Goal: Submit feedback/report problem

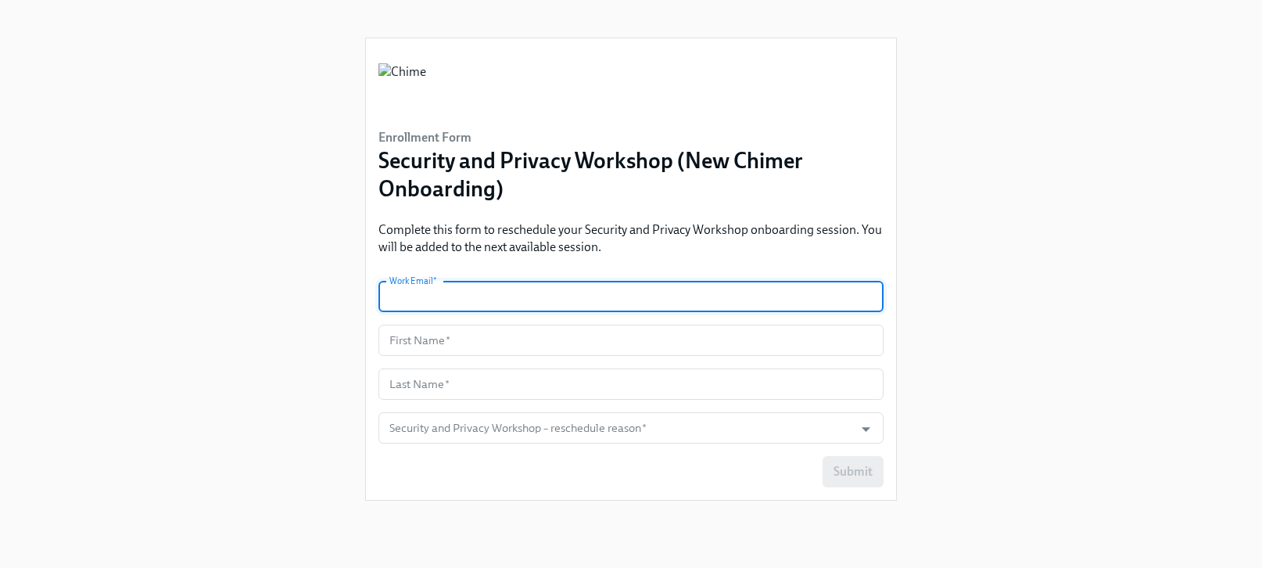
click at [446, 296] on input "text" at bounding box center [631, 296] width 505 height 31
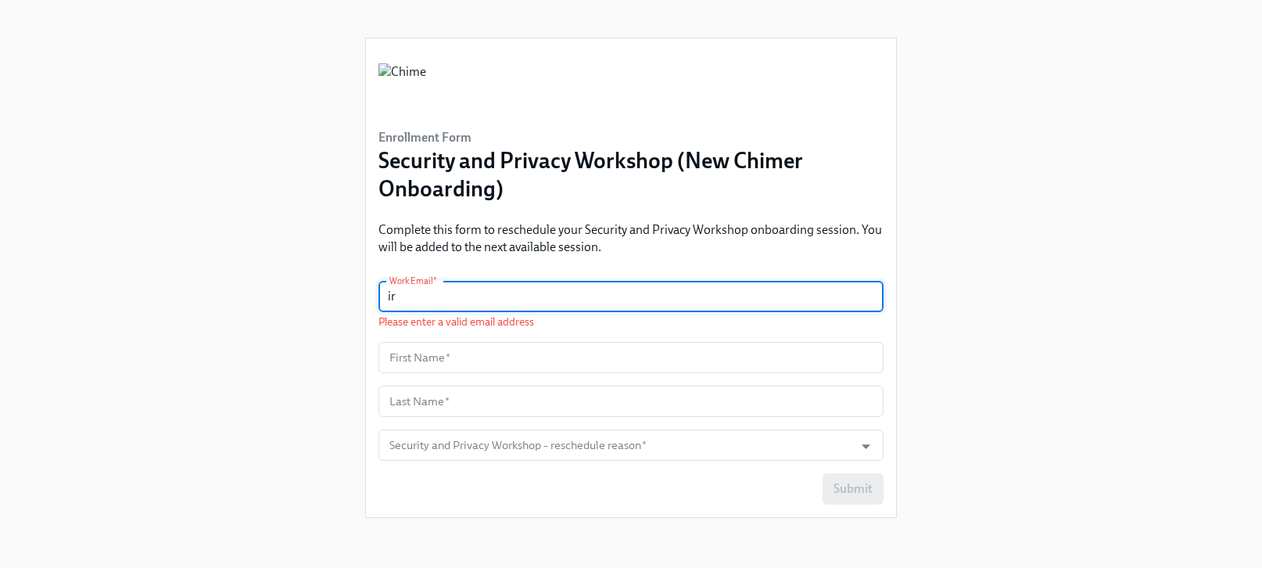
type input "i"
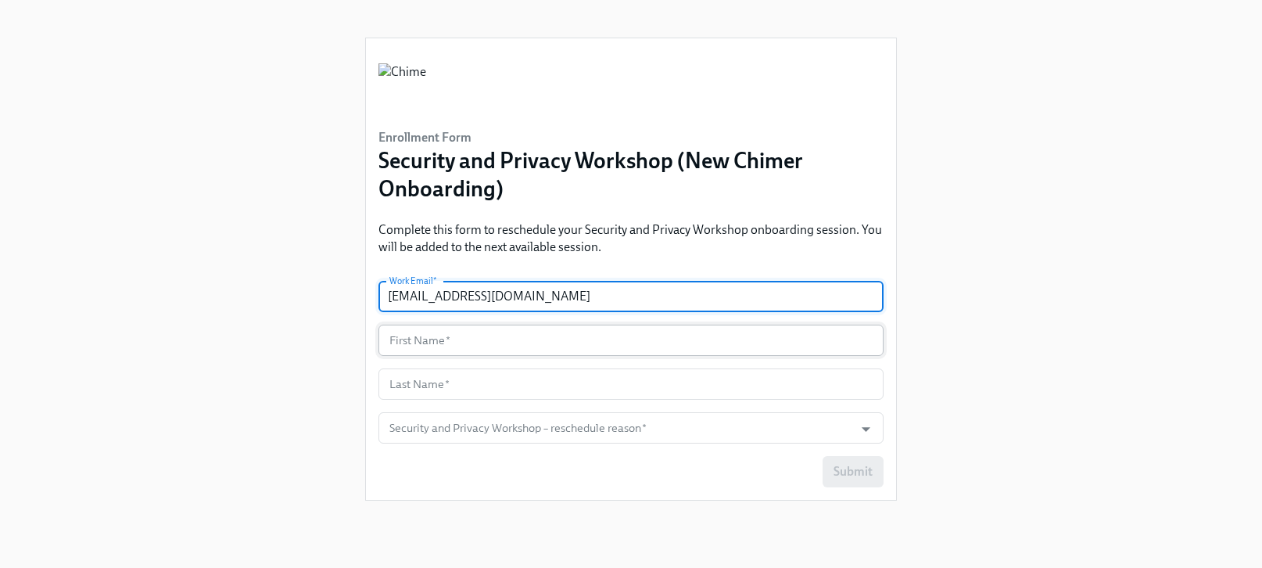
type input "[EMAIL_ADDRESS][DOMAIN_NAME]"
click at [441, 334] on input "text" at bounding box center [631, 340] width 505 height 31
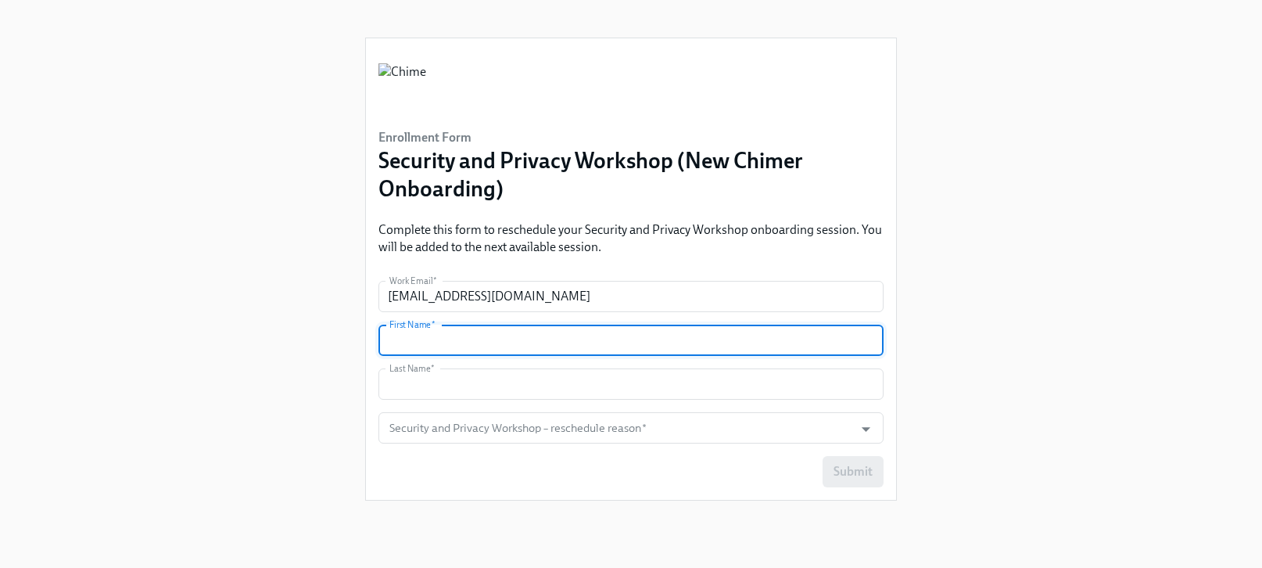
type input "Tira"
type input "Brown"
click at [841, 436] on div at bounding box center [857, 429] width 40 height 24
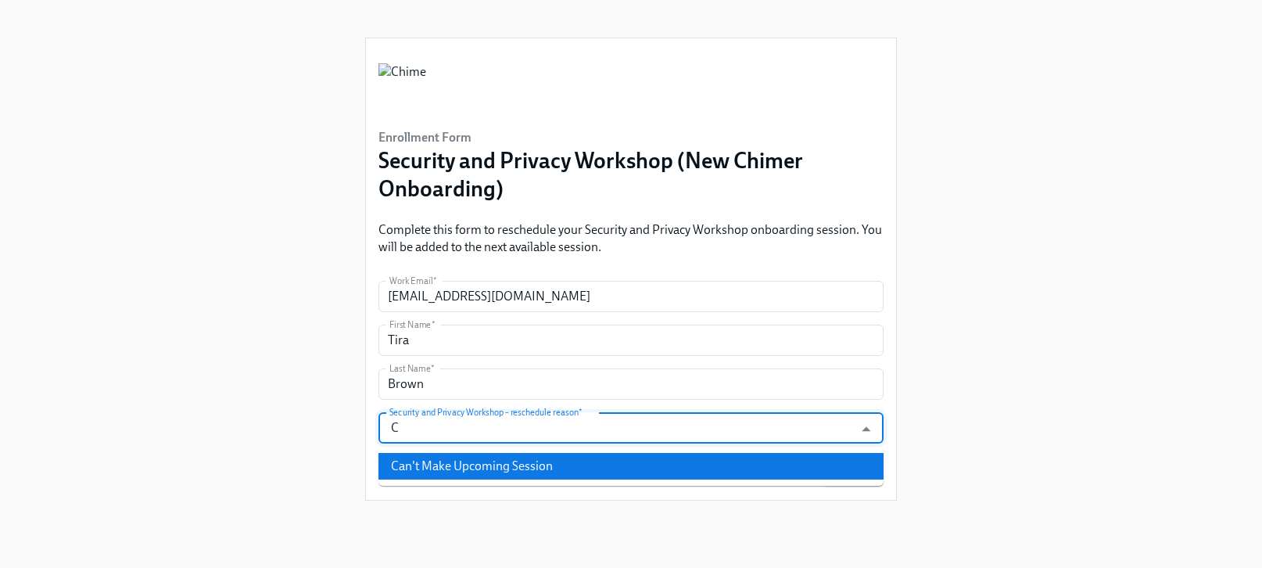
click at [513, 466] on li "Can't Make Upcoming Session" at bounding box center [631, 466] width 505 height 27
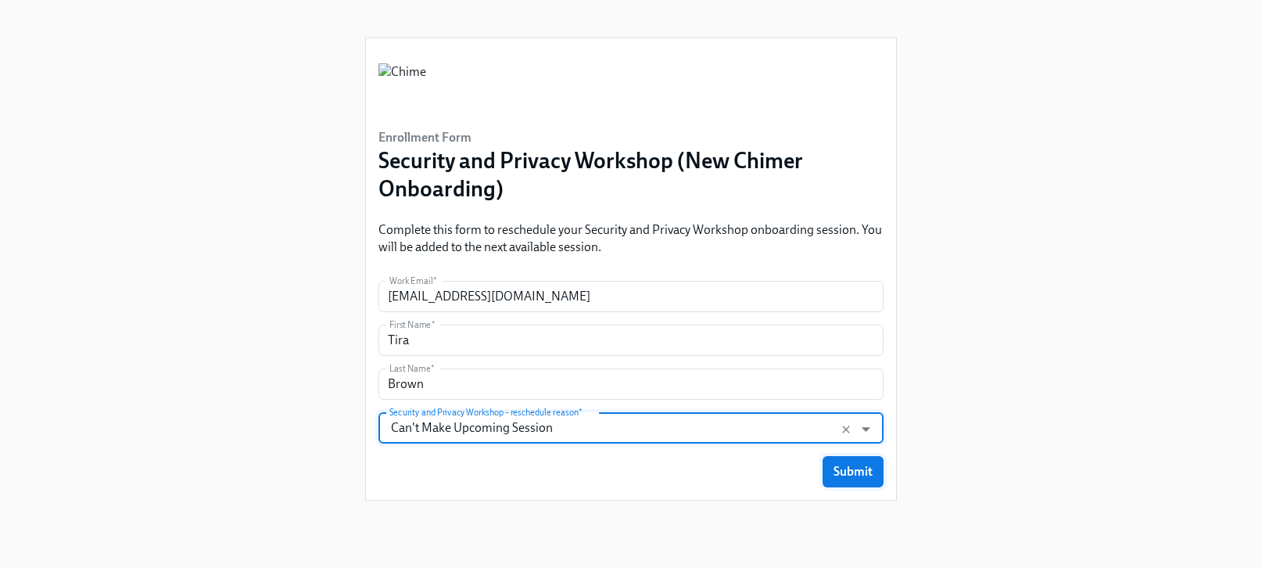
type input "Can't Make Upcoming Session"
click at [856, 471] on span "Submit" at bounding box center [853, 472] width 39 height 16
